Goal: Complete application form

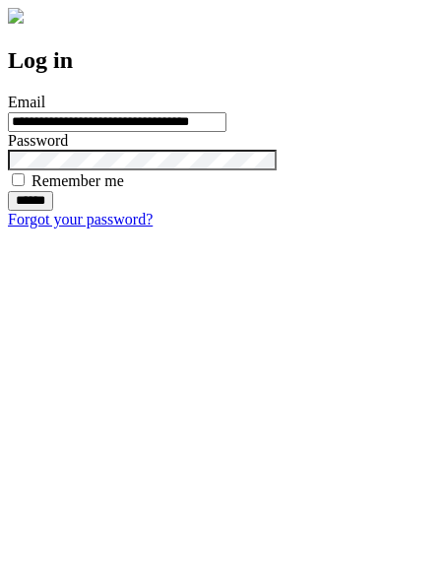
type input "**********"
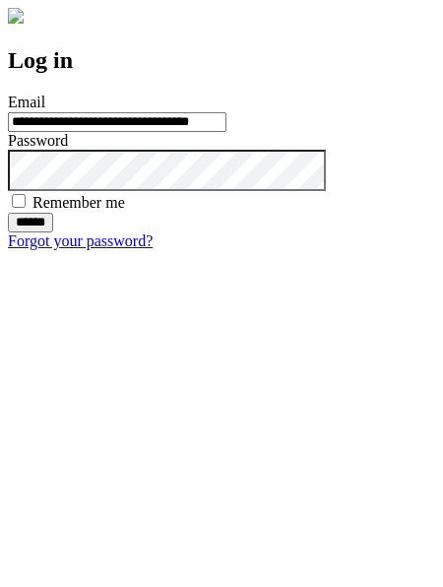
click at [53, 232] on input "******" at bounding box center [30, 223] width 45 height 20
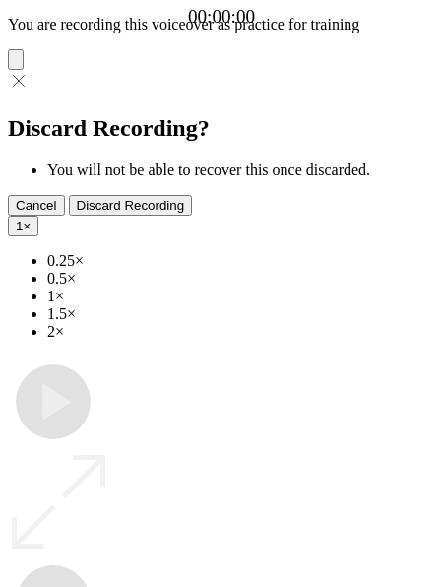
type input "**********"
